Goal: Task Accomplishment & Management: Manage account settings

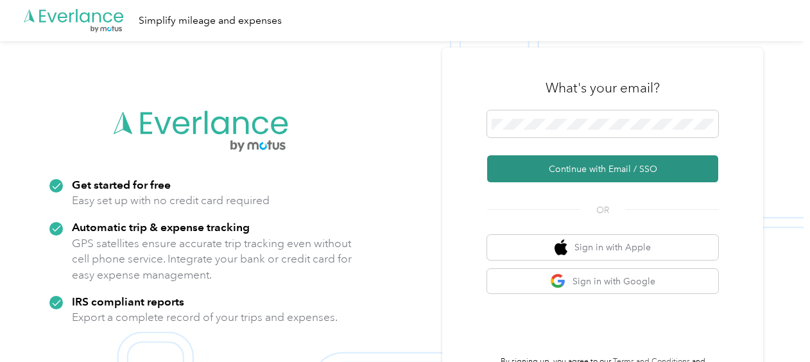
click at [576, 166] on button "Continue with Email / SSO" at bounding box center [602, 168] width 231 height 27
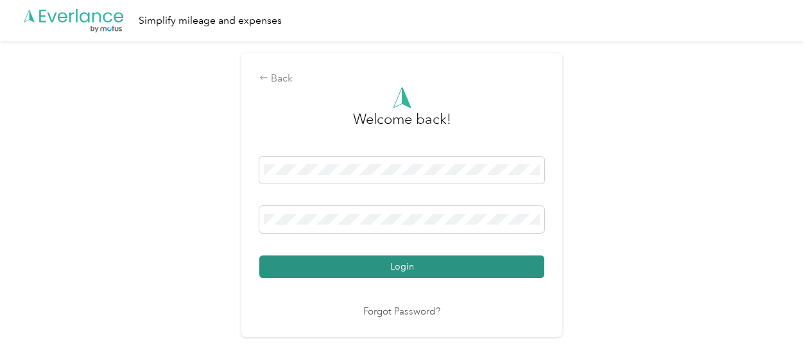
click at [380, 266] on button "Login" at bounding box center [401, 267] width 285 height 22
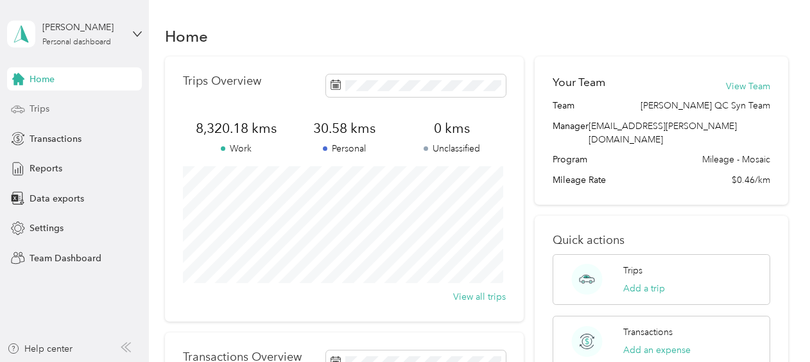
click at [39, 107] on span "Trips" at bounding box center [40, 108] width 20 height 13
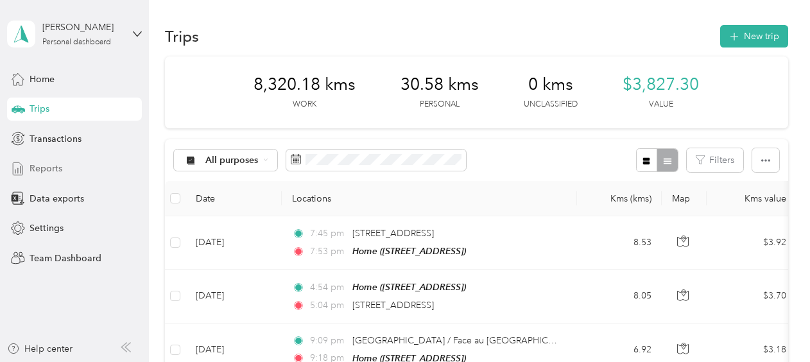
click at [46, 169] on span "Reports" at bounding box center [46, 168] width 33 height 13
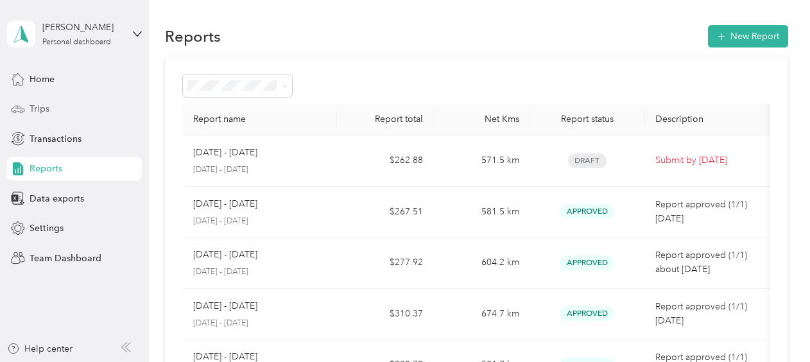
click at [44, 102] on span "Trips" at bounding box center [40, 108] width 20 height 13
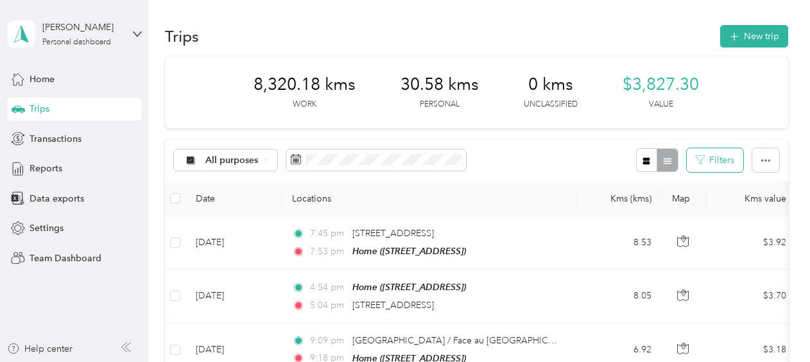
click at [709, 165] on button "Filters" at bounding box center [715, 160] width 56 height 24
click at [772, 173] on div "All purposes Filters" at bounding box center [476, 160] width 623 height 42
click at [767, 166] on button "button" at bounding box center [765, 160] width 27 height 24
click at [761, 182] on span "Select all" at bounding box center [748, 183] width 35 height 11
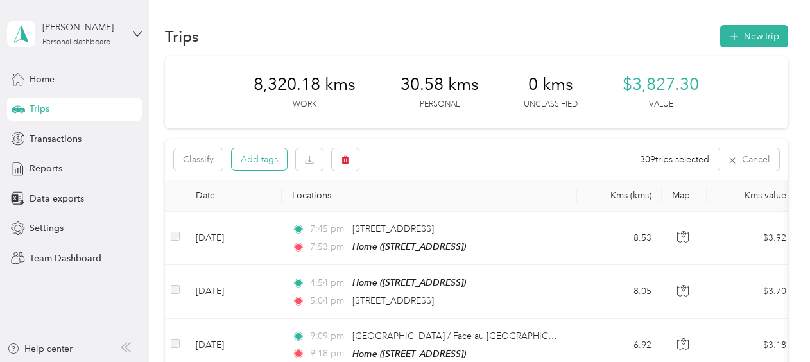
click at [249, 157] on button "Add tags" at bounding box center [259, 159] width 55 height 22
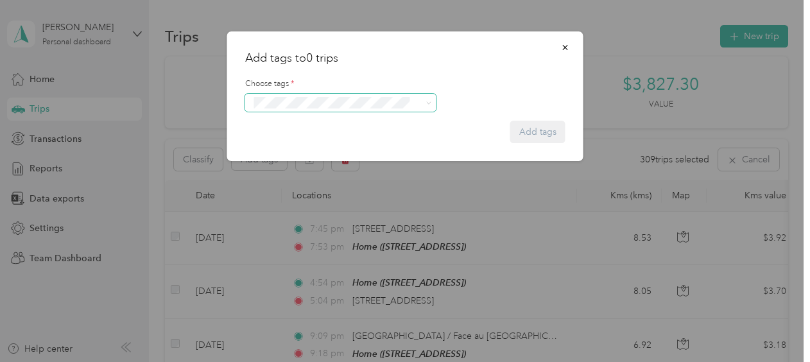
click at [367, 114] on form "Choose tags * Add tags" at bounding box center [405, 105] width 320 height 76
click at [319, 125] on span "Syndicated Retail Cost Capture" at bounding box center [319, 124] width 112 height 12
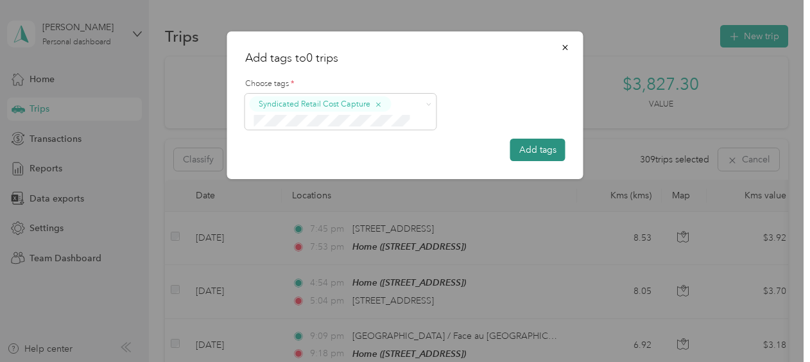
click at [543, 152] on button "Add tags" at bounding box center [537, 150] width 55 height 22
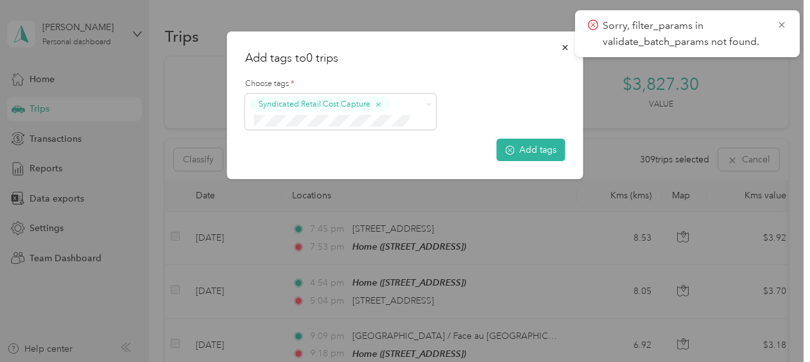
click at [773, 26] on span "Sorry, filter_params in validate_batch_params not found." at bounding box center [687, 33] width 199 height 31
click at [783, 25] on icon at bounding box center [782, 25] width 10 height 12
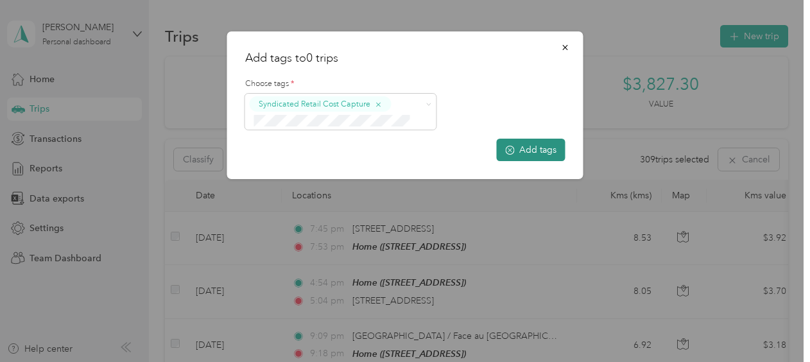
click at [512, 148] on icon "submit" at bounding box center [510, 150] width 9 height 9
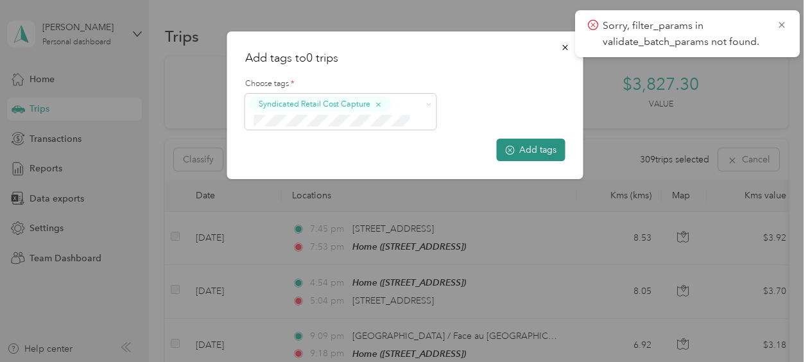
click at [774, 27] on span "Sorry, filter_params in validate_batch_params not found." at bounding box center [687, 33] width 199 height 31
drag, startPoint x: 783, startPoint y: 23, endPoint x: 770, endPoint y: 31, distance: 15.5
click at [784, 23] on icon at bounding box center [782, 25] width 6 height 6
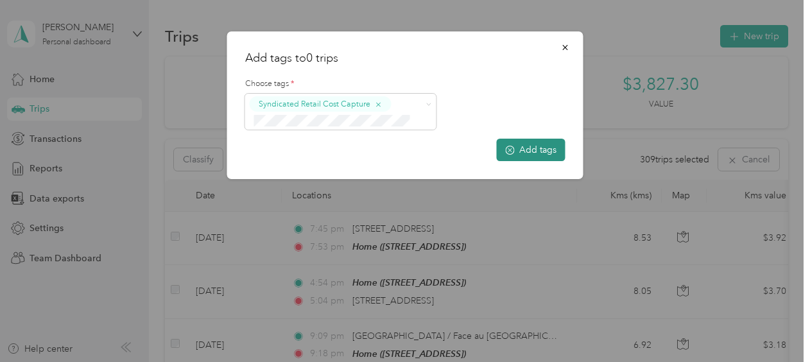
click at [566, 48] on icon "button" at bounding box center [565, 47] width 9 height 9
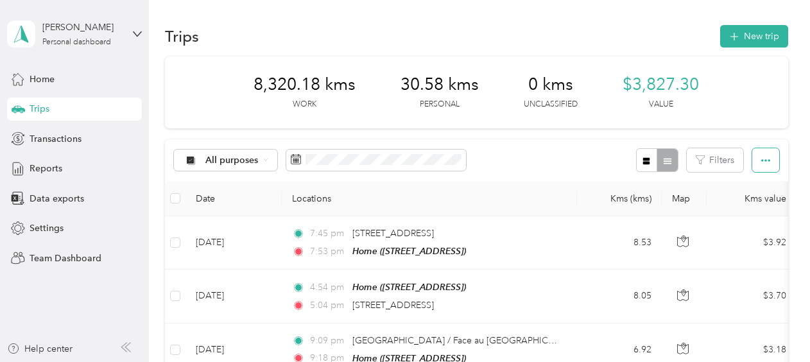
click at [764, 162] on icon "button" at bounding box center [765, 160] width 9 height 9
click at [744, 185] on span "Select all" at bounding box center [748, 183] width 35 height 11
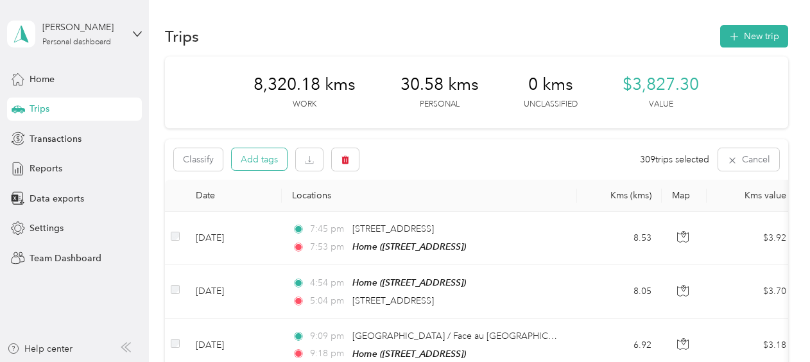
click at [259, 158] on button "Add tags" at bounding box center [259, 159] width 55 height 22
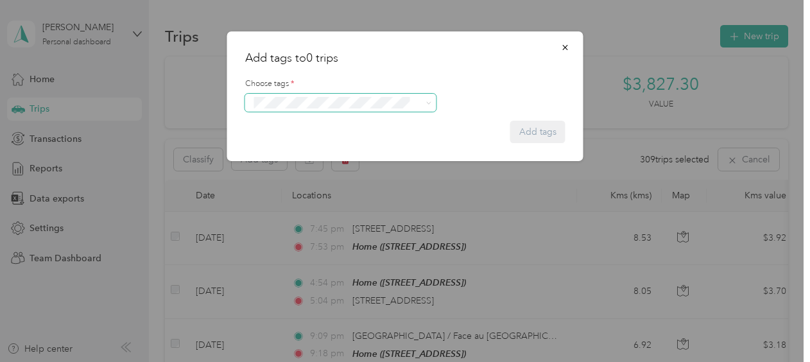
click at [399, 96] on span at bounding box center [332, 102] width 165 height 13
click at [354, 123] on ol "[PERSON_NAME] Dedicated Retail Arterra Wines Dedicated Retail Bel Dedicated Ret…" at bounding box center [340, 202] width 191 height 180
click at [342, 128] on li "Syndicated Retail Cost Capture" at bounding box center [340, 120] width 191 height 25
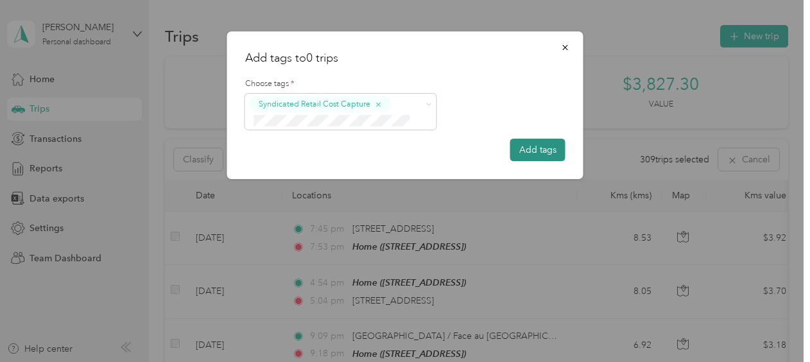
click at [530, 150] on button "Add tags" at bounding box center [537, 150] width 55 height 22
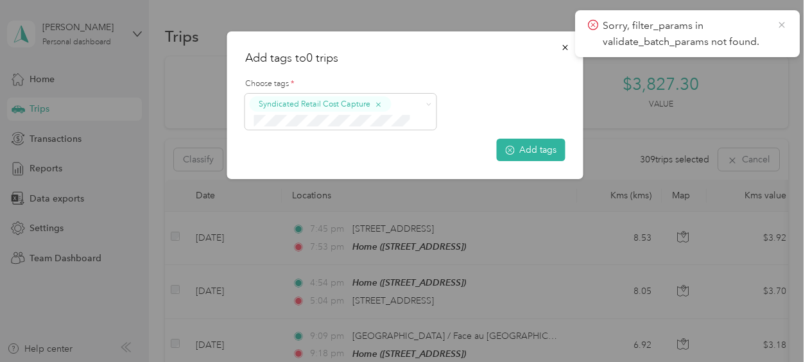
click at [781, 22] on icon at bounding box center [782, 25] width 10 height 12
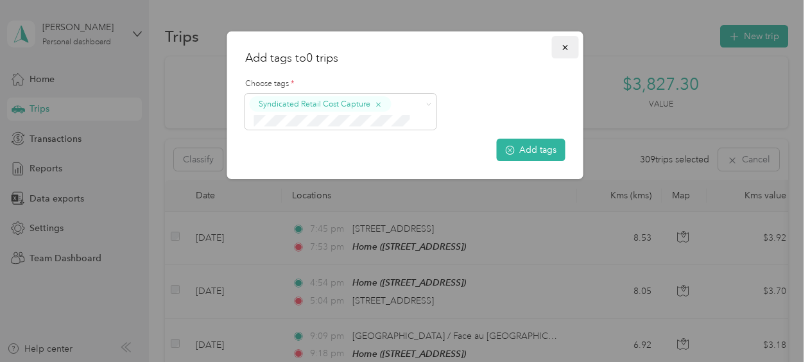
click at [565, 48] on icon "button" at bounding box center [564, 47] width 5 height 5
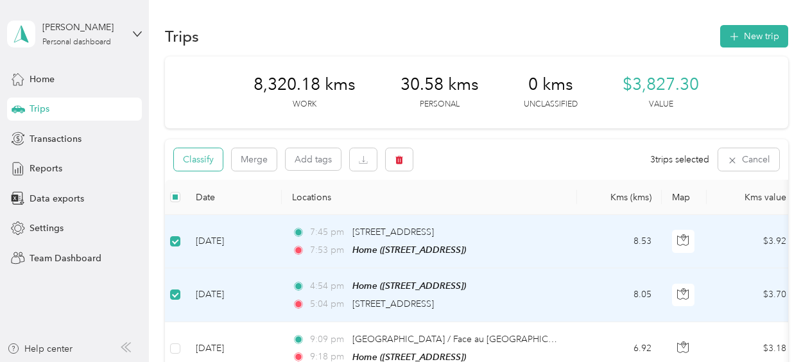
click at [208, 162] on button "Classify" at bounding box center [198, 159] width 49 height 22
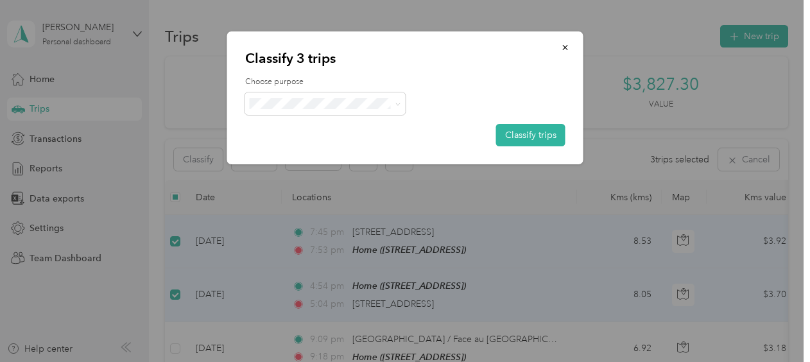
click at [320, 145] on span "Personal" at bounding box center [364, 147] width 174 height 13
click at [529, 135] on button "Classify trips" at bounding box center [530, 135] width 69 height 22
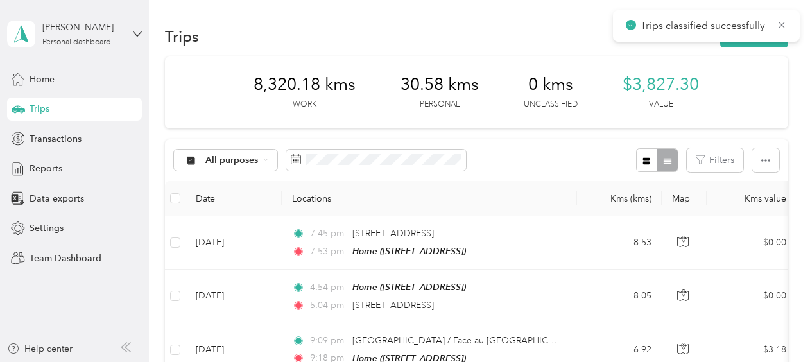
click at [523, 162] on div "All purposes Filters" at bounding box center [476, 160] width 623 height 42
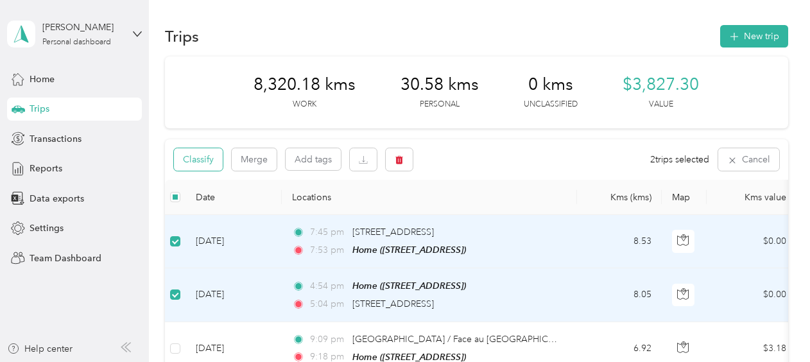
click at [191, 162] on button "Classify" at bounding box center [198, 159] width 49 height 22
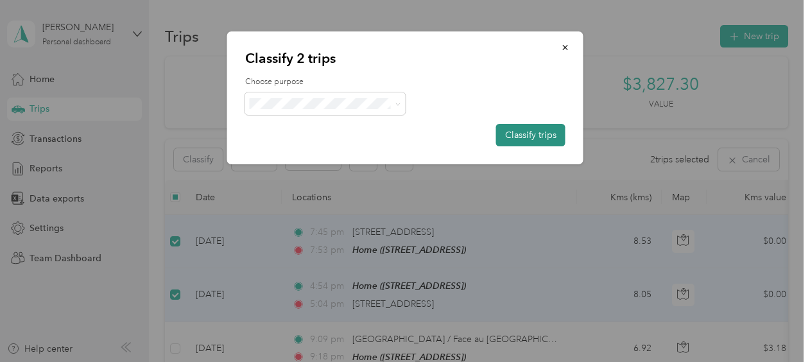
click at [551, 130] on button "Classify trips" at bounding box center [530, 135] width 69 height 22
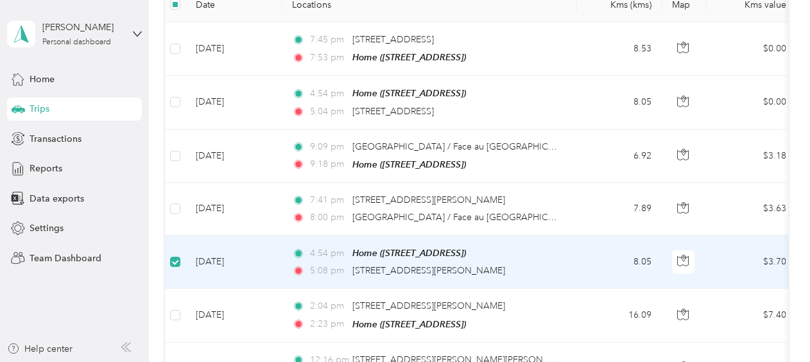
scroll to position [191, 0]
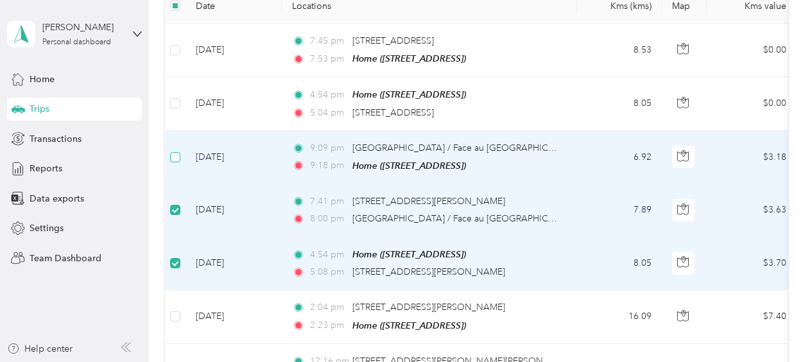
click at [176, 150] on label at bounding box center [175, 157] width 10 height 14
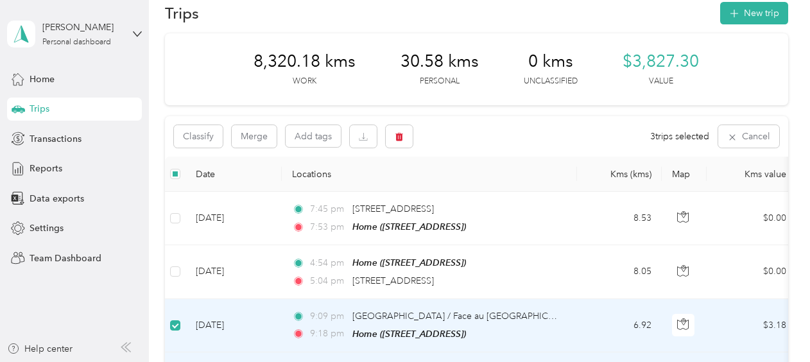
scroll to position [0, 0]
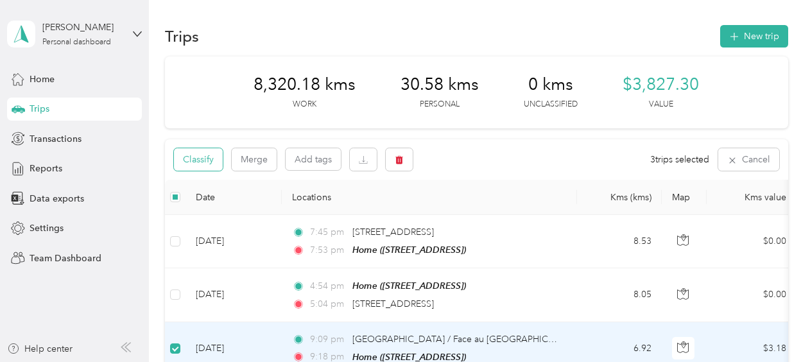
click at [214, 163] on button "Classify" at bounding box center [198, 159] width 49 height 22
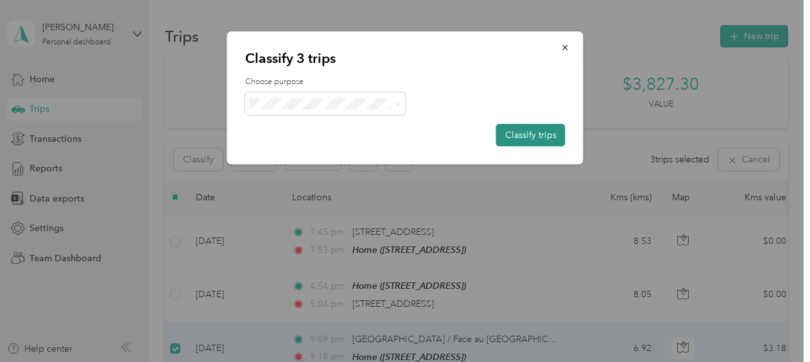
click at [541, 133] on button "Classify trips" at bounding box center [530, 135] width 69 height 22
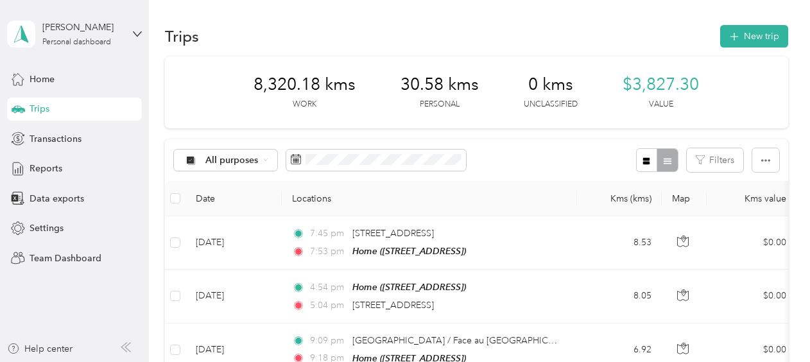
click at [352, 35] on div "Trips New trip" at bounding box center [476, 35] width 623 height 27
